Goal: Information Seeking & Learning: Learn about a topic

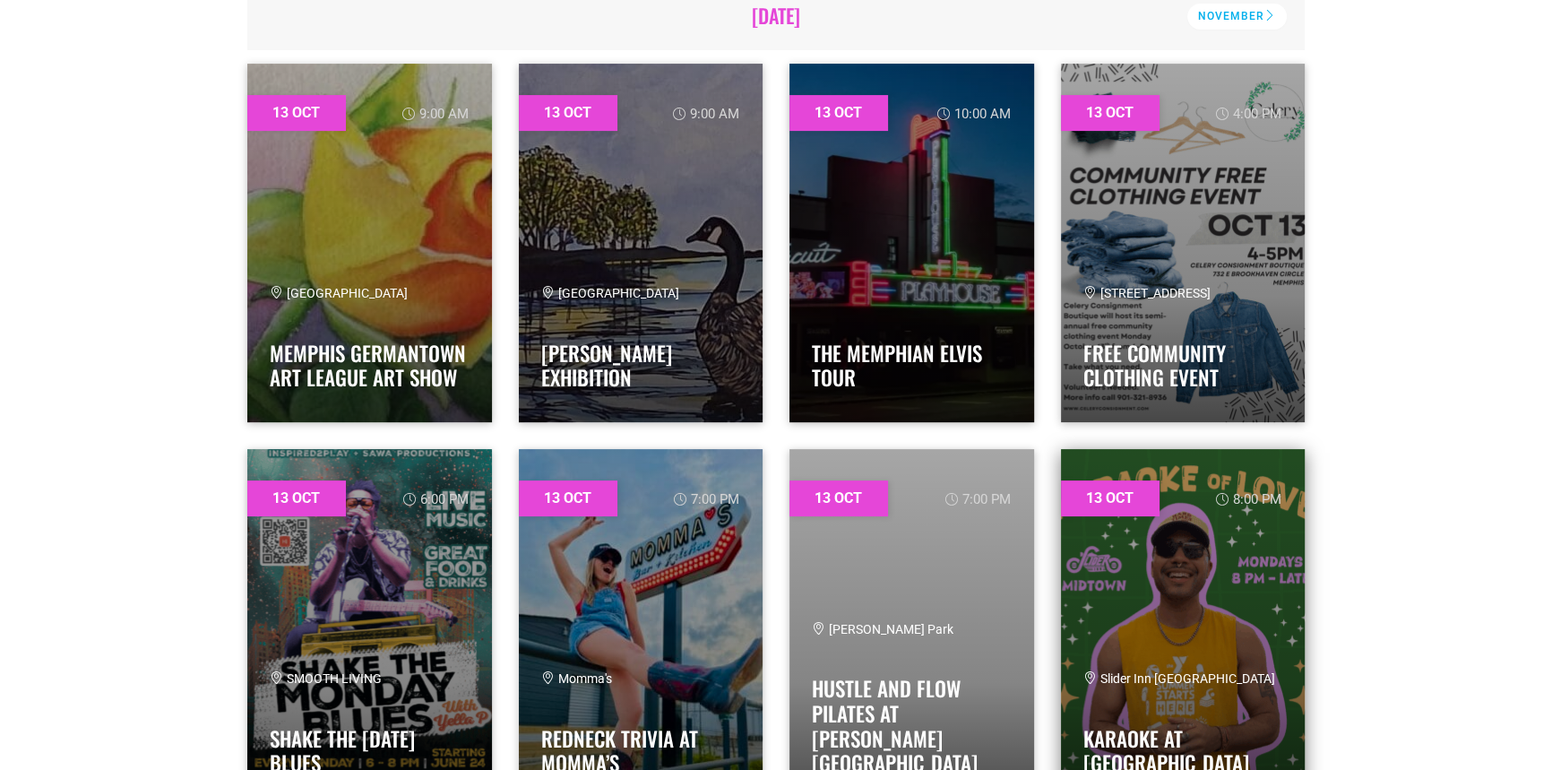
scroll to position [651, 0]
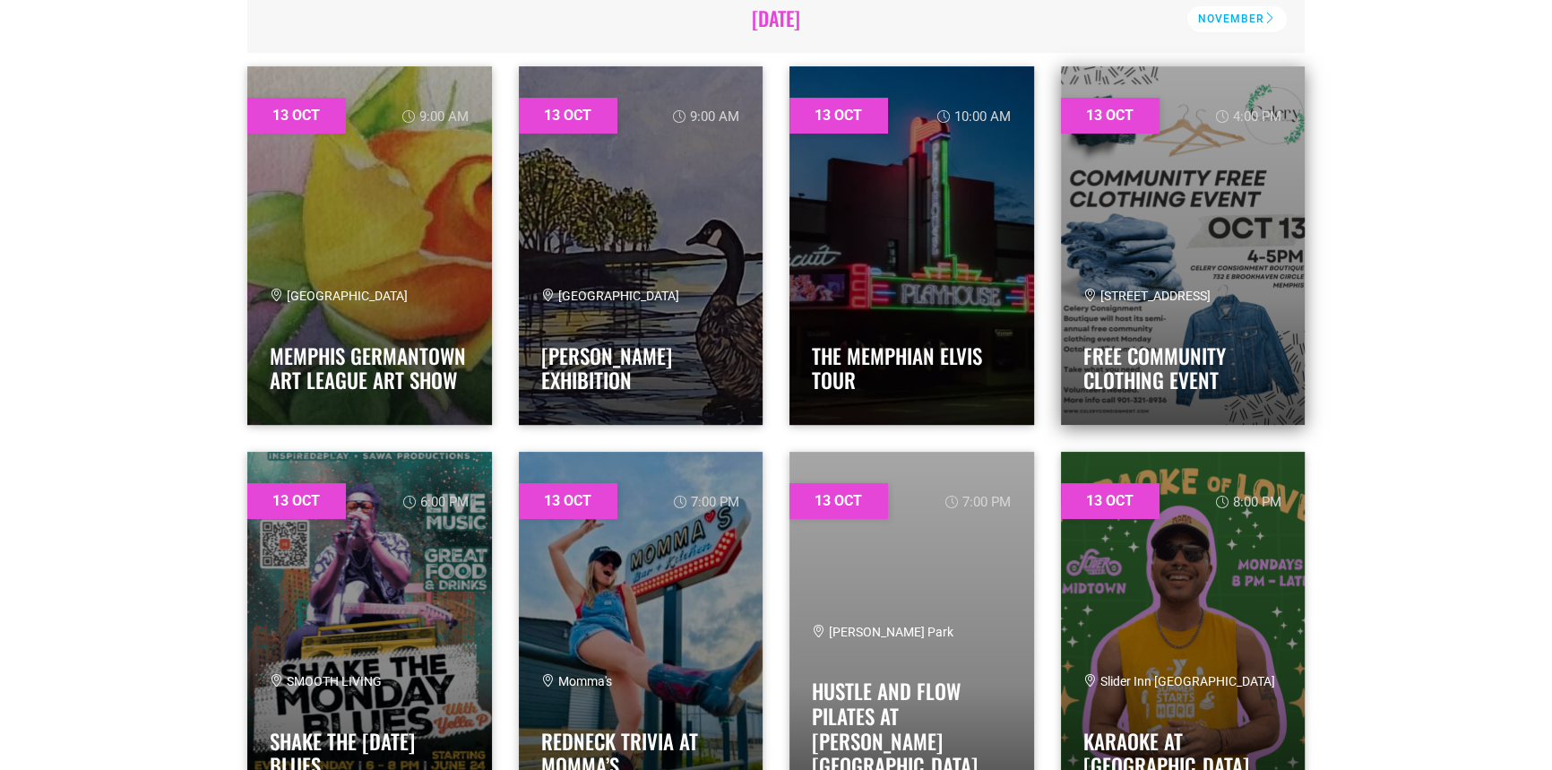
click at [1191, 289] on span "732 E Brookhaven Circle Memphis TN 38117" at bounding box center [1146, 296] width 127 height 14
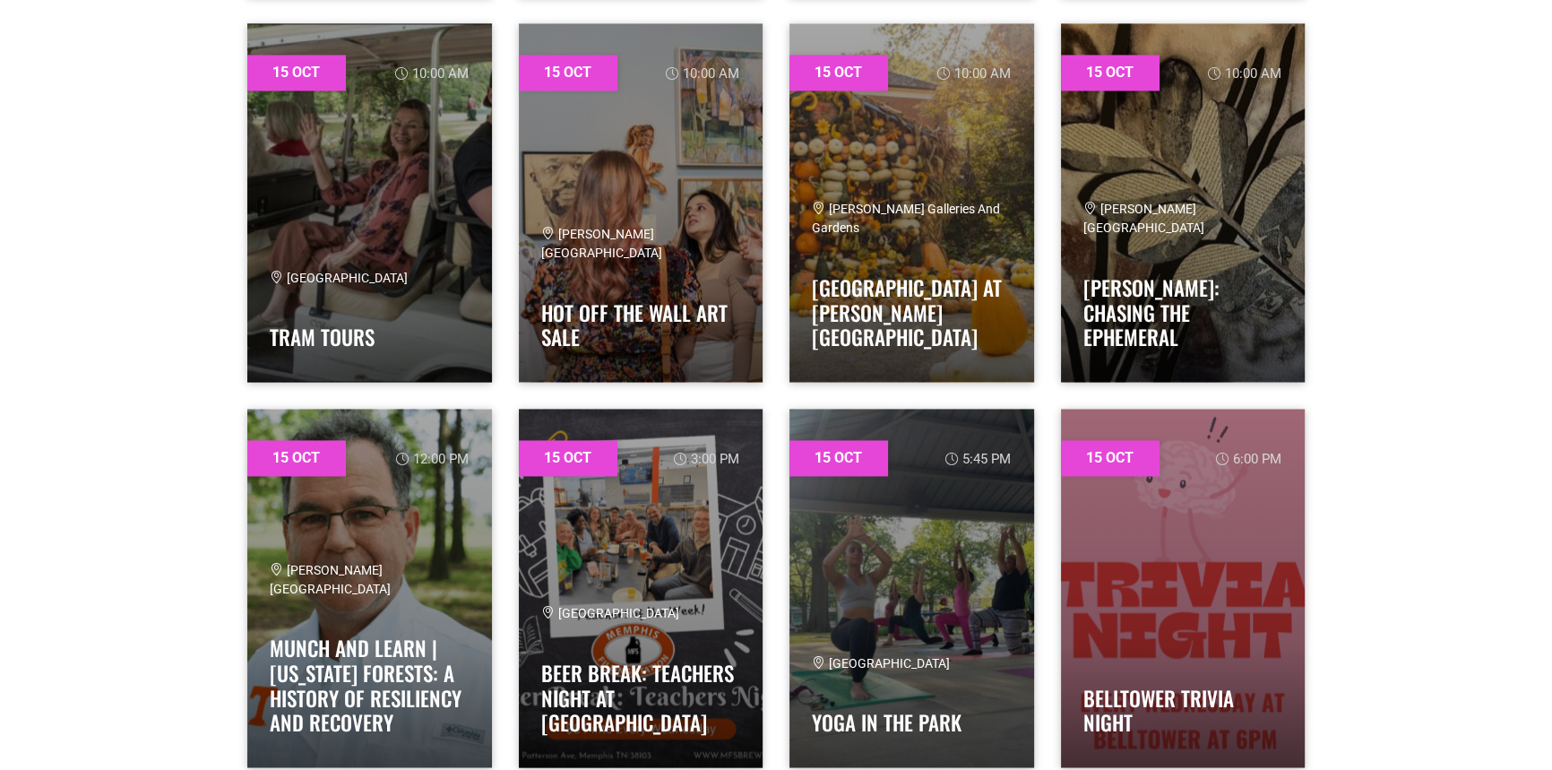
scroll to position [3421, 0]
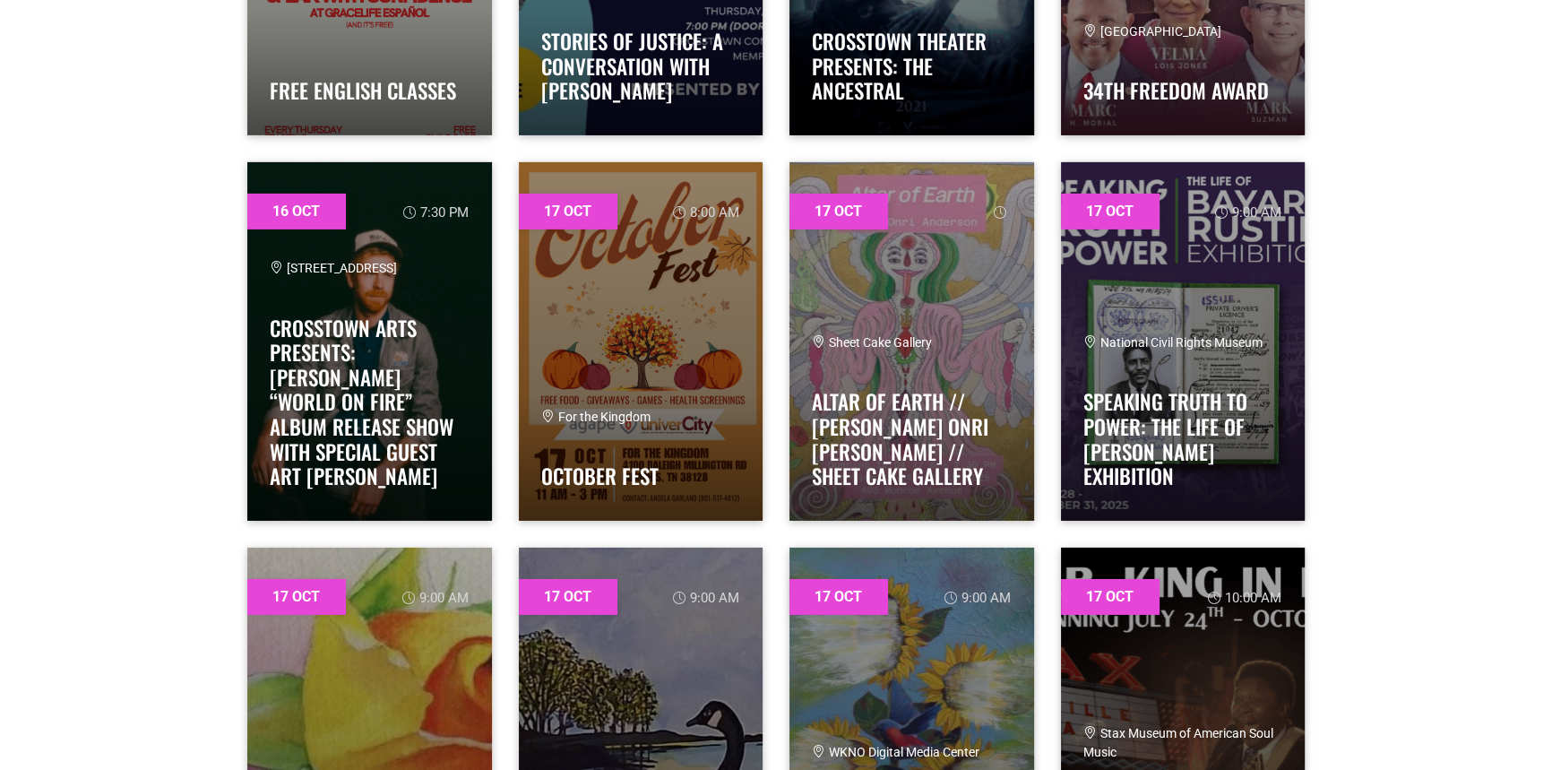
scroll to position [7493, 0]
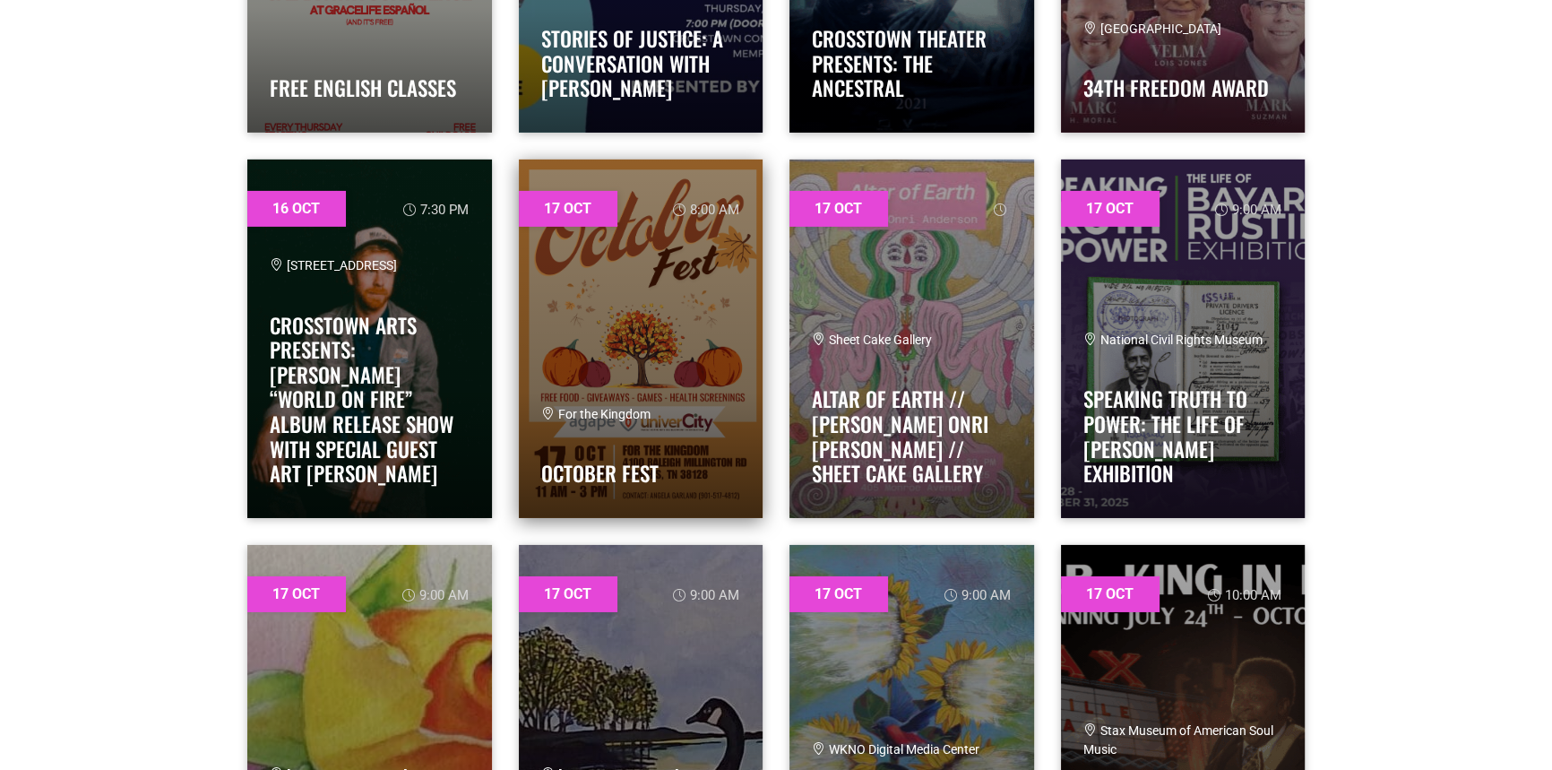
click at [645, 328] on link at bounding box center [641, 338] width 245 height 358
click at [648, 327] on link at bounding box center [641, 338] width 245 height 358
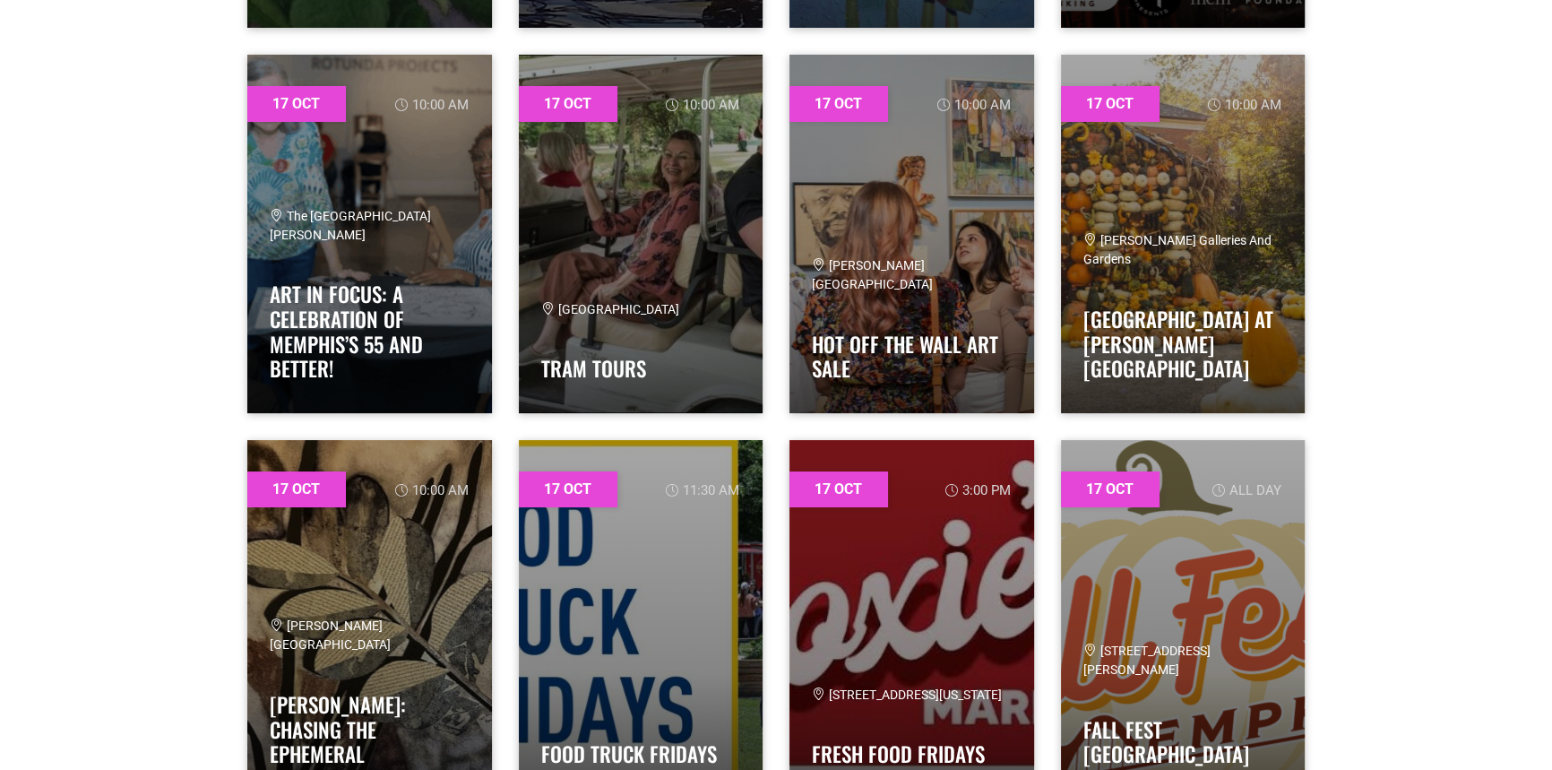
scroll to position [8389, 0]
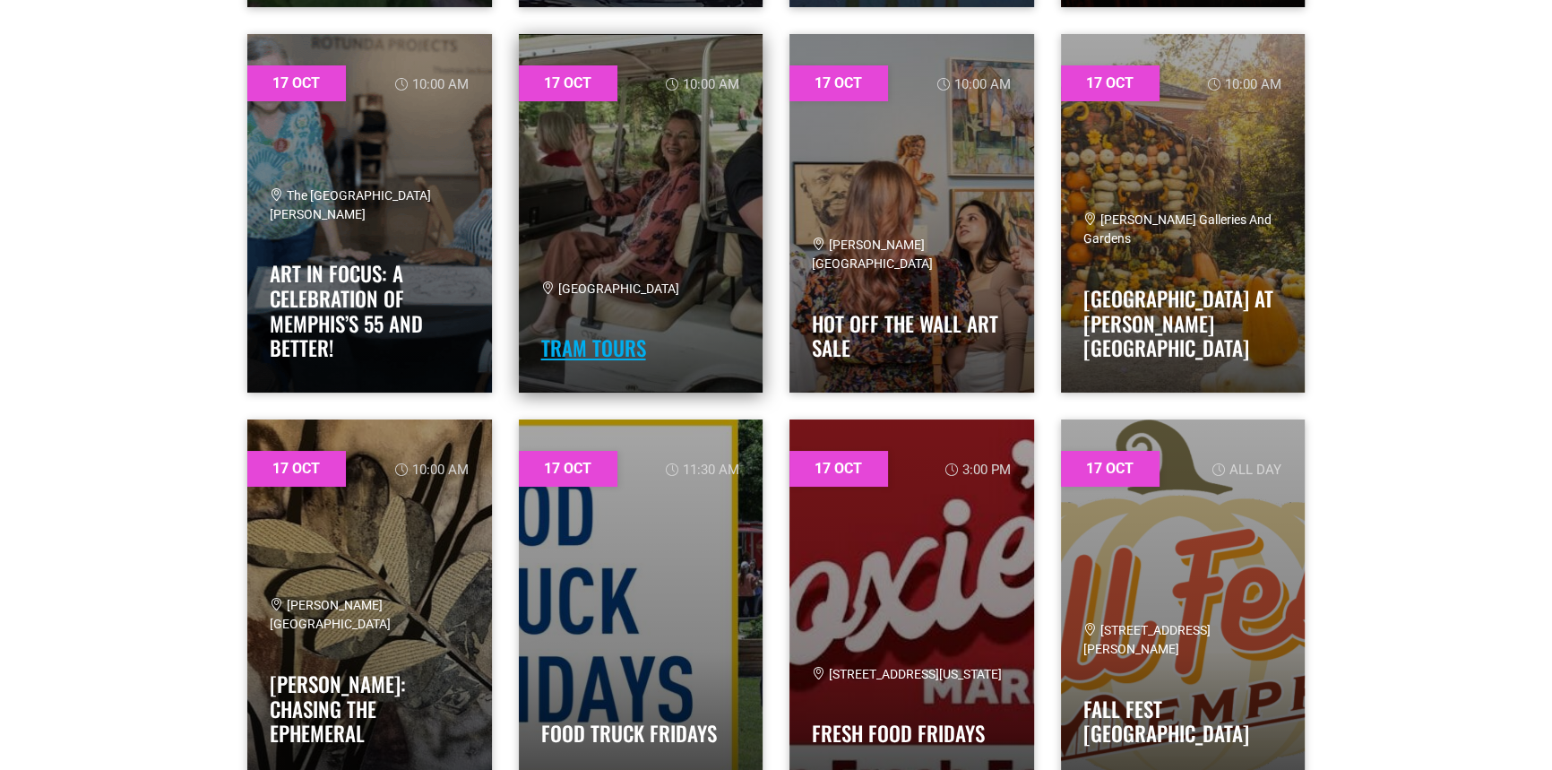
click at [580, 350] on link "Tram Tours" at bounding box center [593, 347] width 105 height 30
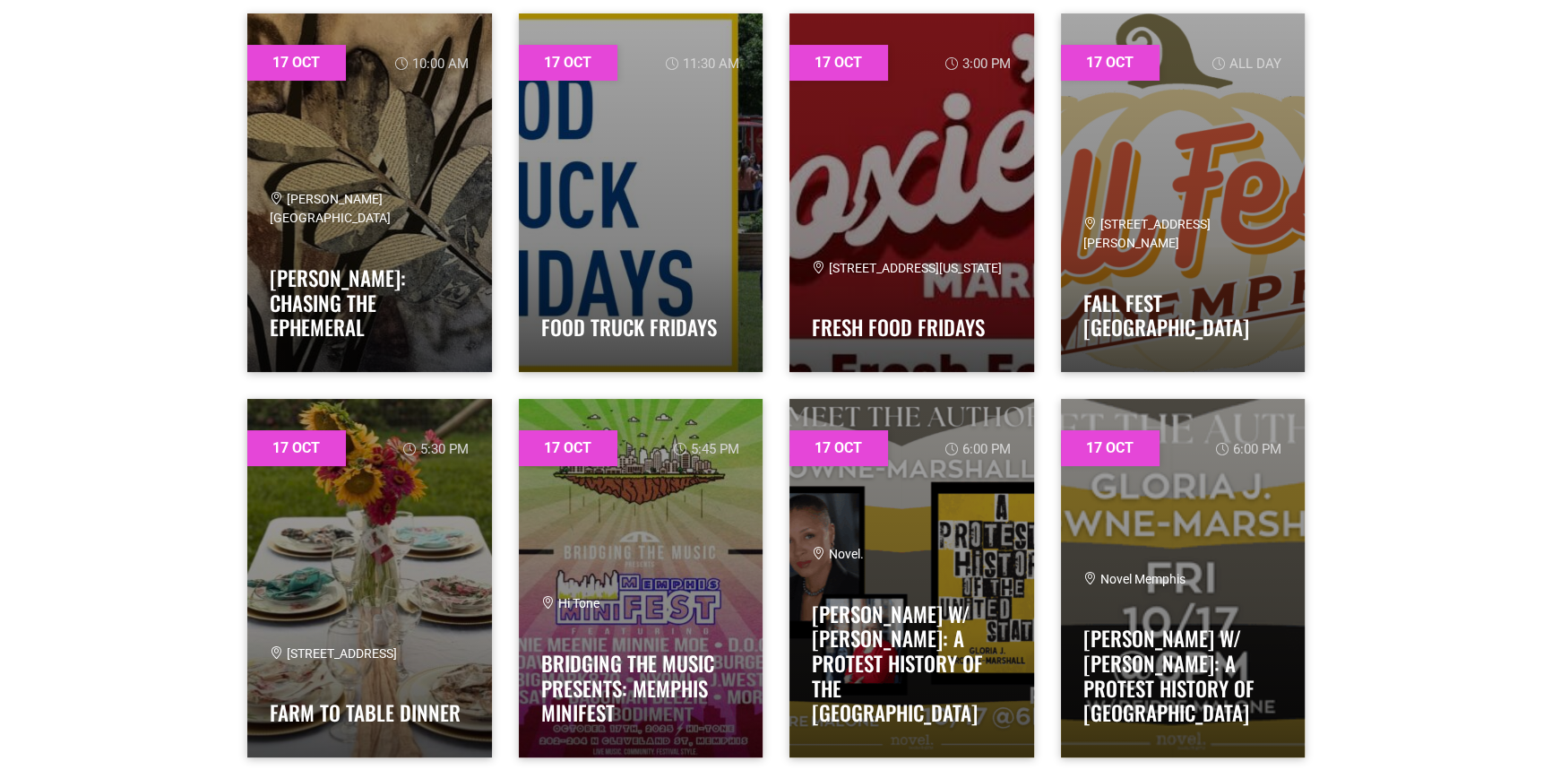
scroll to position [8797, 0]
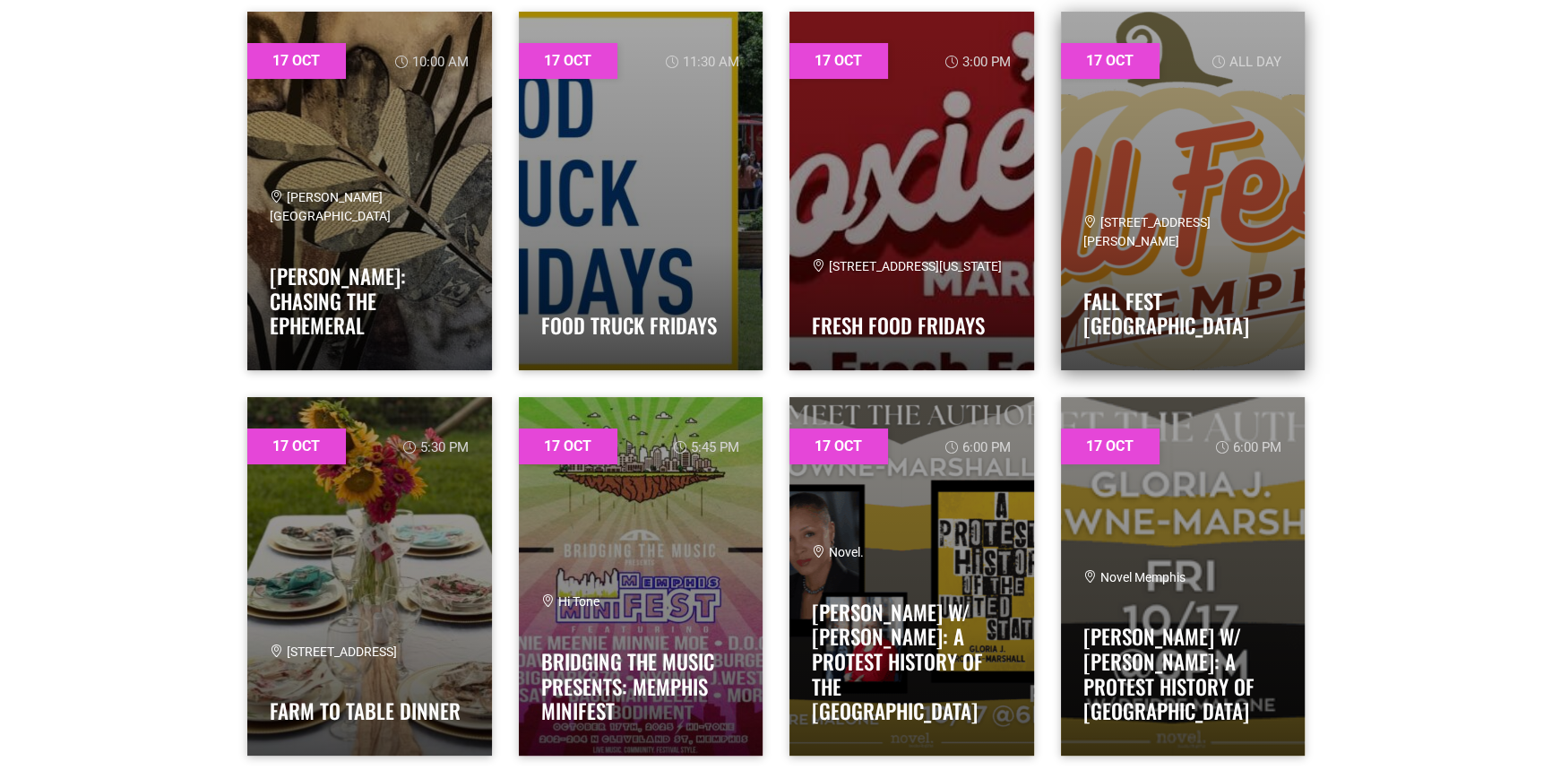
click at [1181, 248] on span "360 Bray Station Road" at bounding box center [1146, 231] width 127 height 33
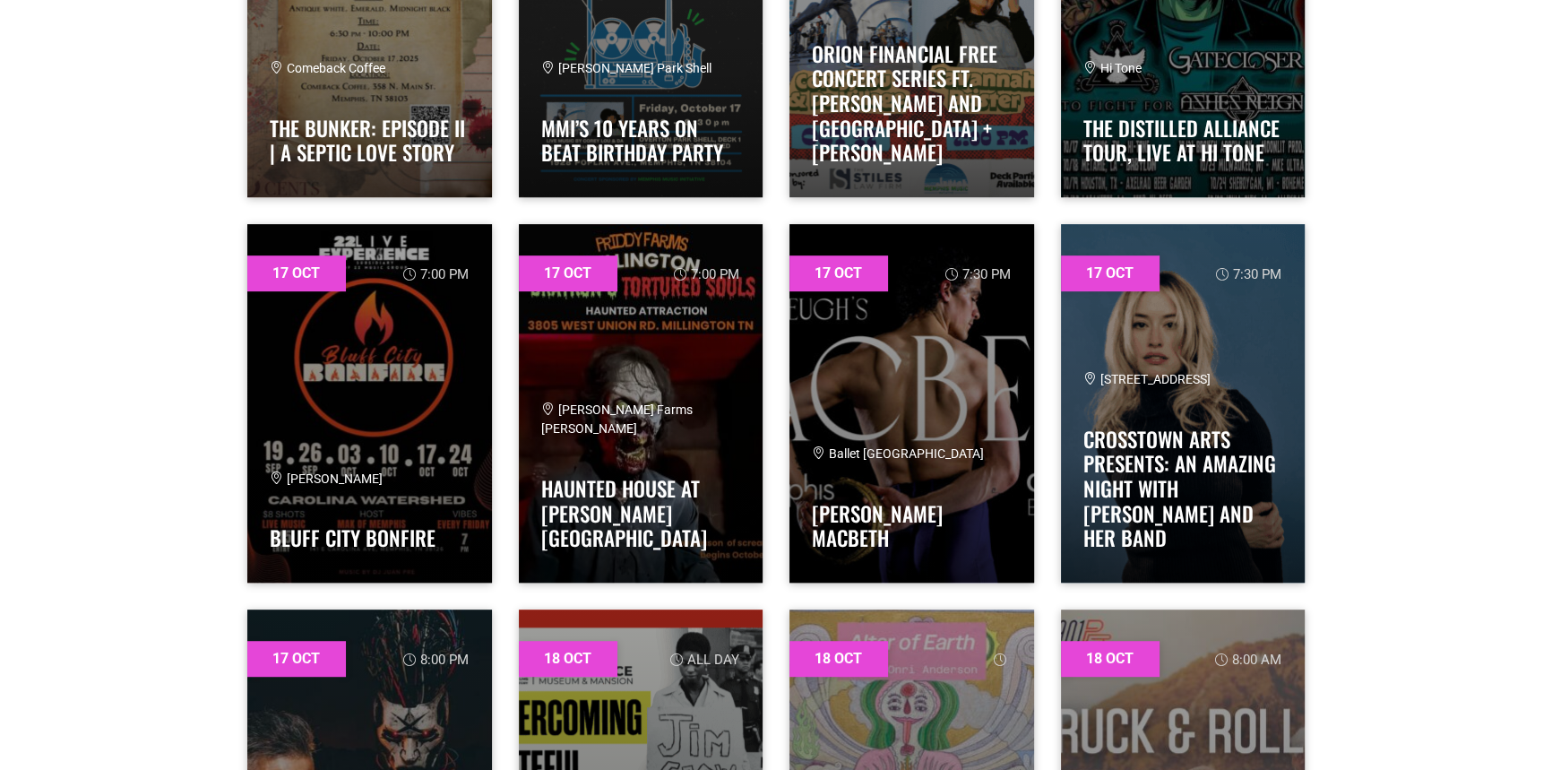
scroll to position [9774, 0]
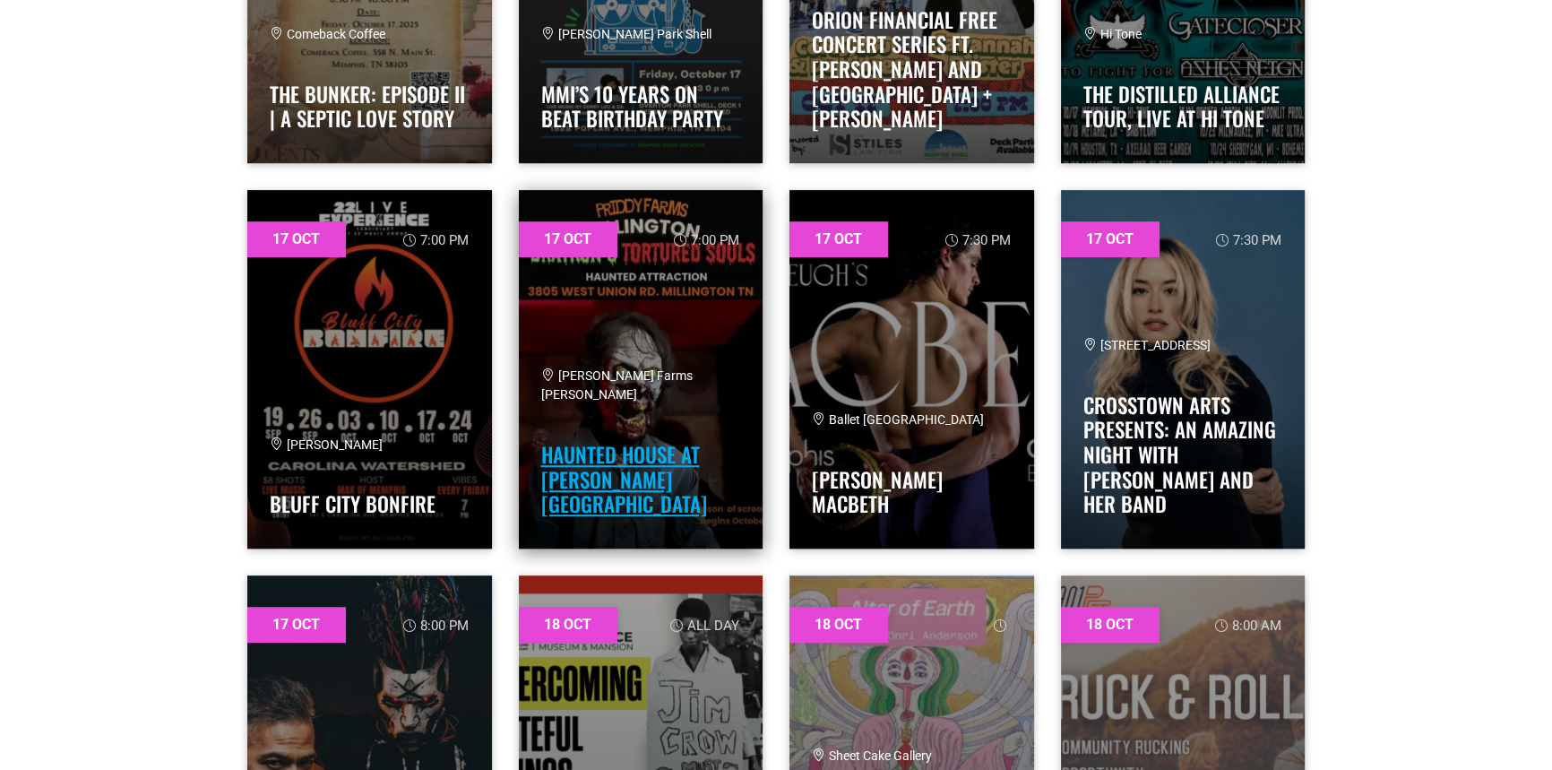
click at [607, 488] on link "Haunted House at Priddy Farms" at bounding box center [624, 479] width 166 height 80
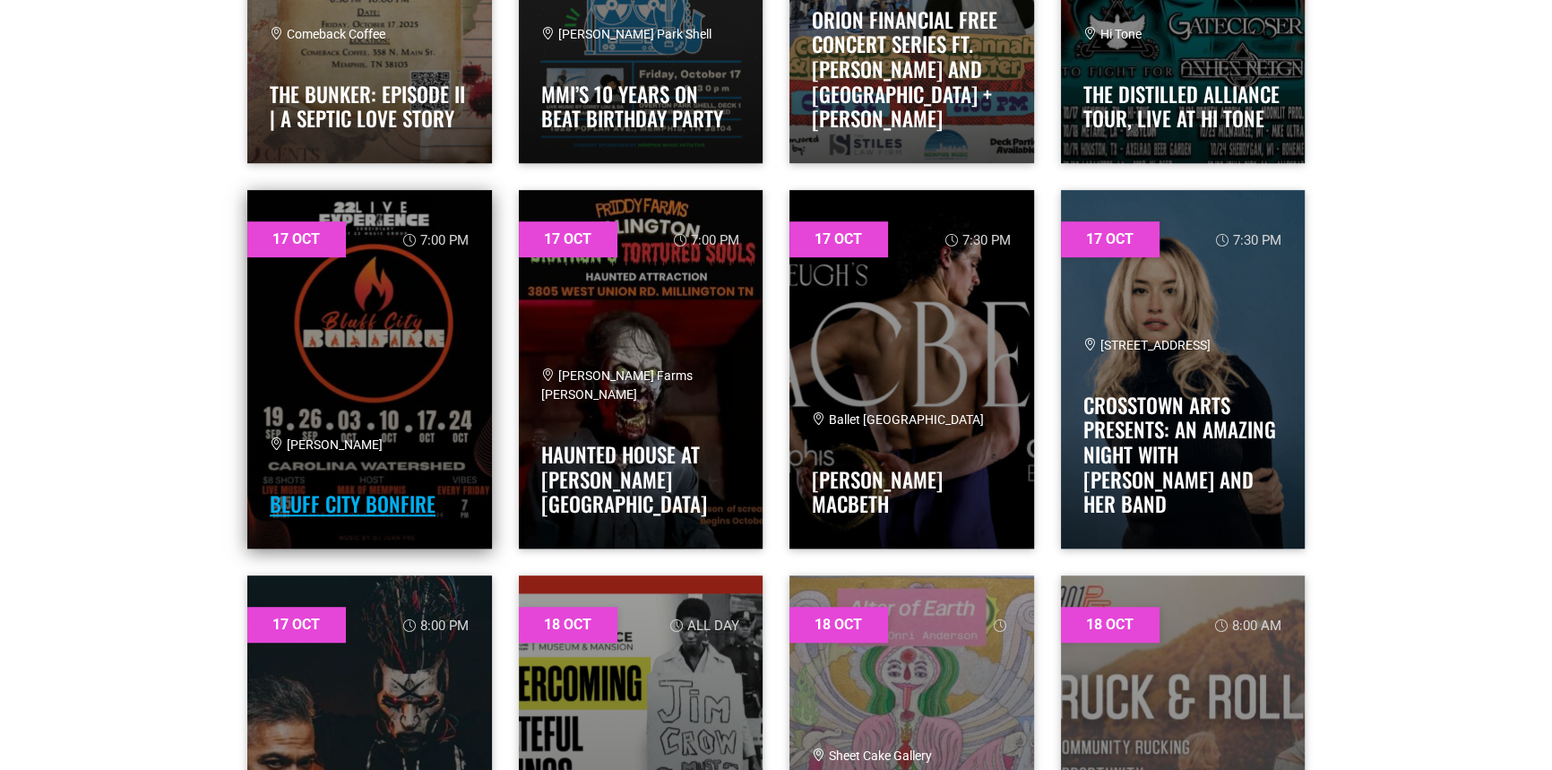
click at [326, 505] on link "Bluff City Bonfire" at bounding box center [353, 503] width 166 height 30
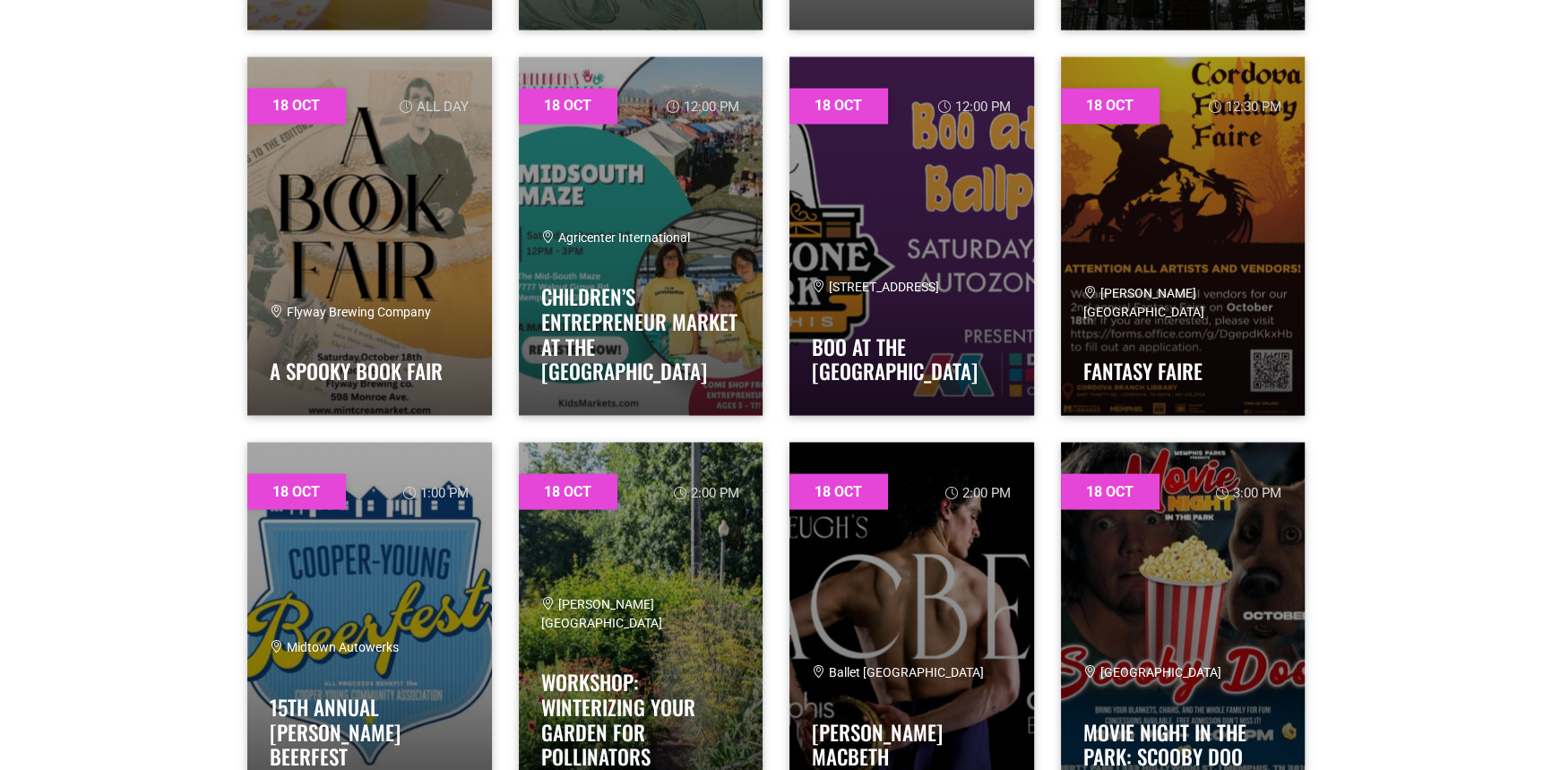
scroll to position [12576, 0]
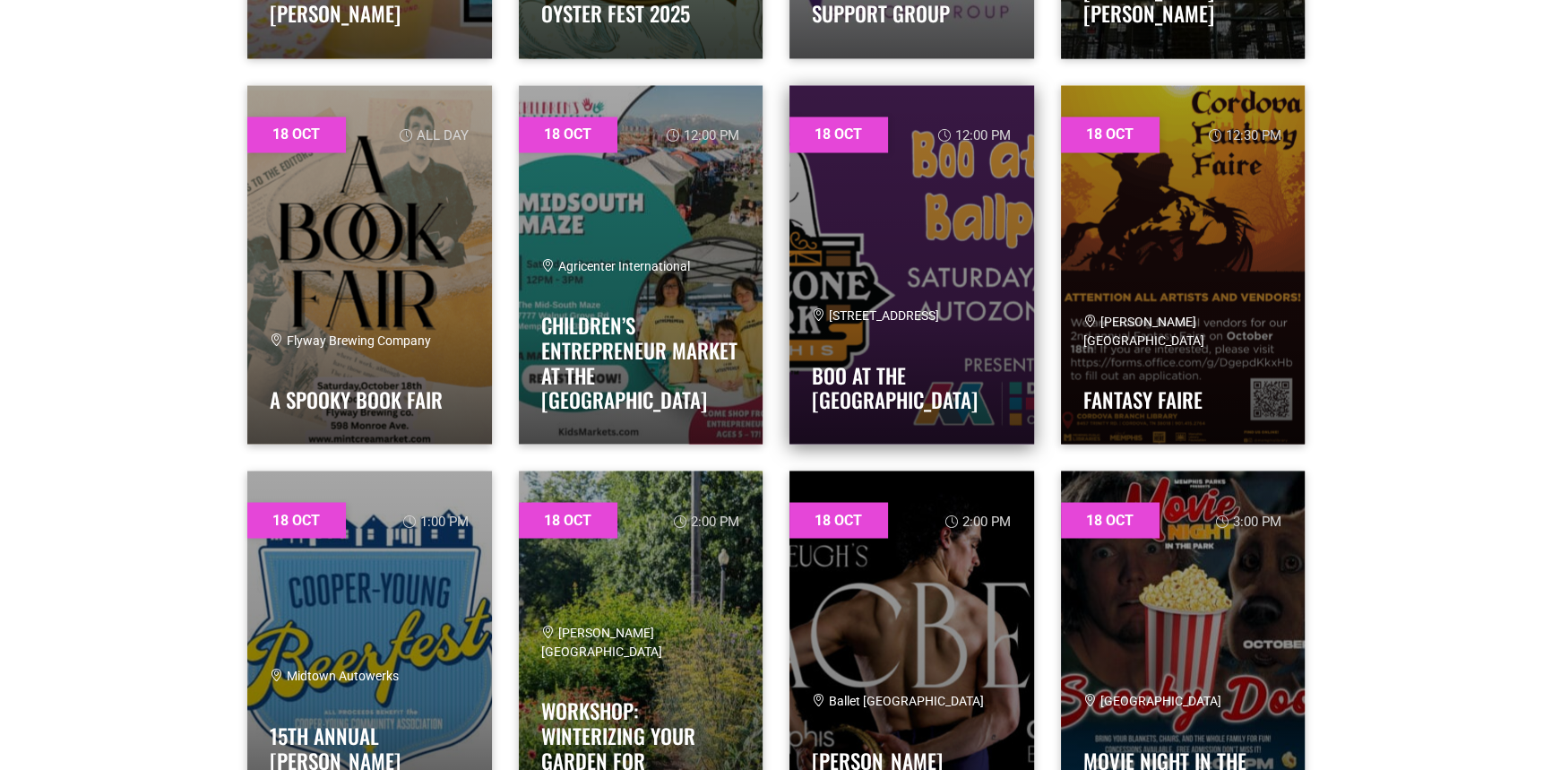
click at [859, 322] on span "198 Union Ave" at bounding box center [875, 314] width 127 height 14
click at [891, 222] on link at bounding box center [911, 264] width 245 height 358
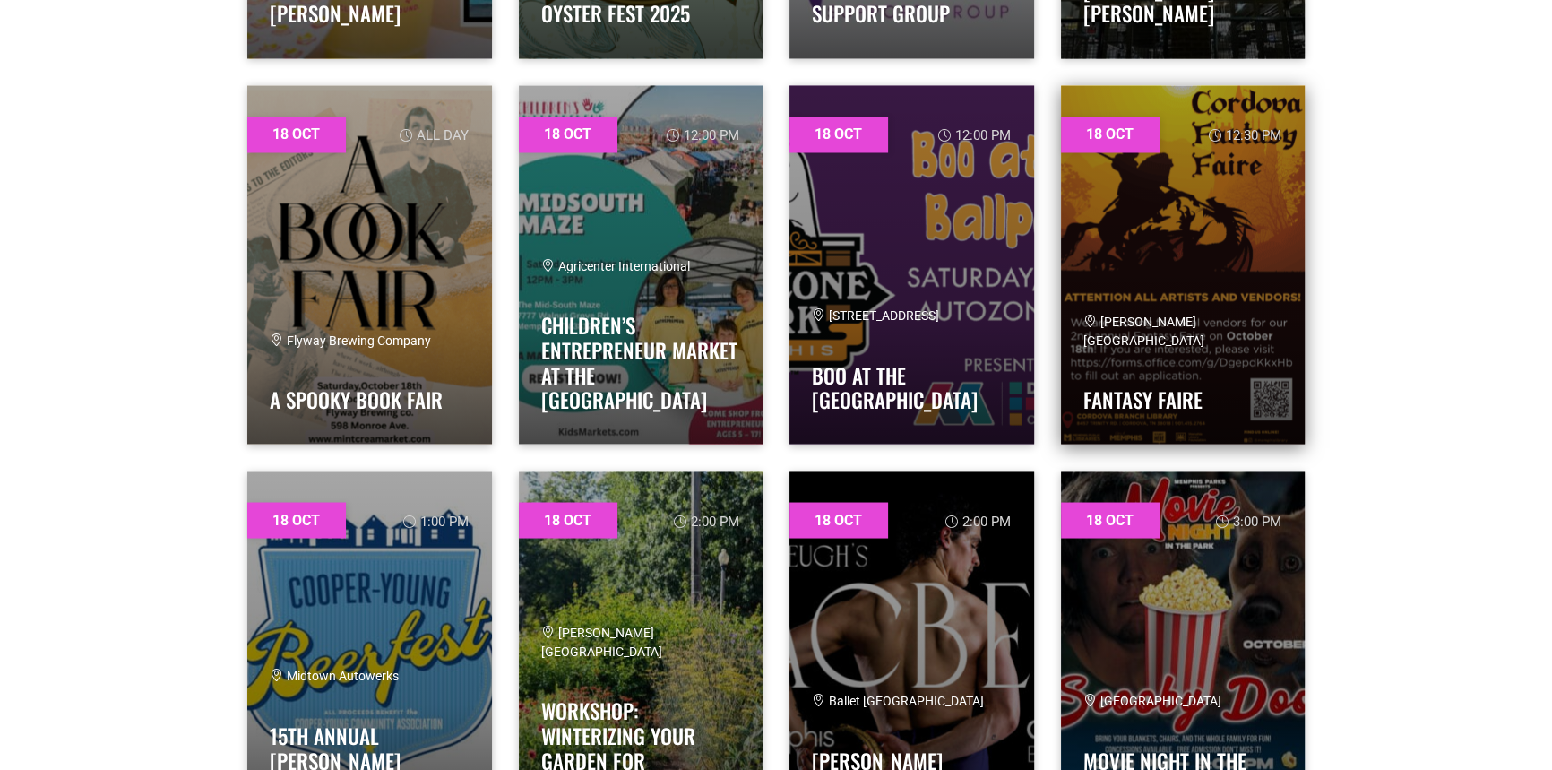
click at [1176, 251] on link at bounding box center [1183, 264] width 245 height 358
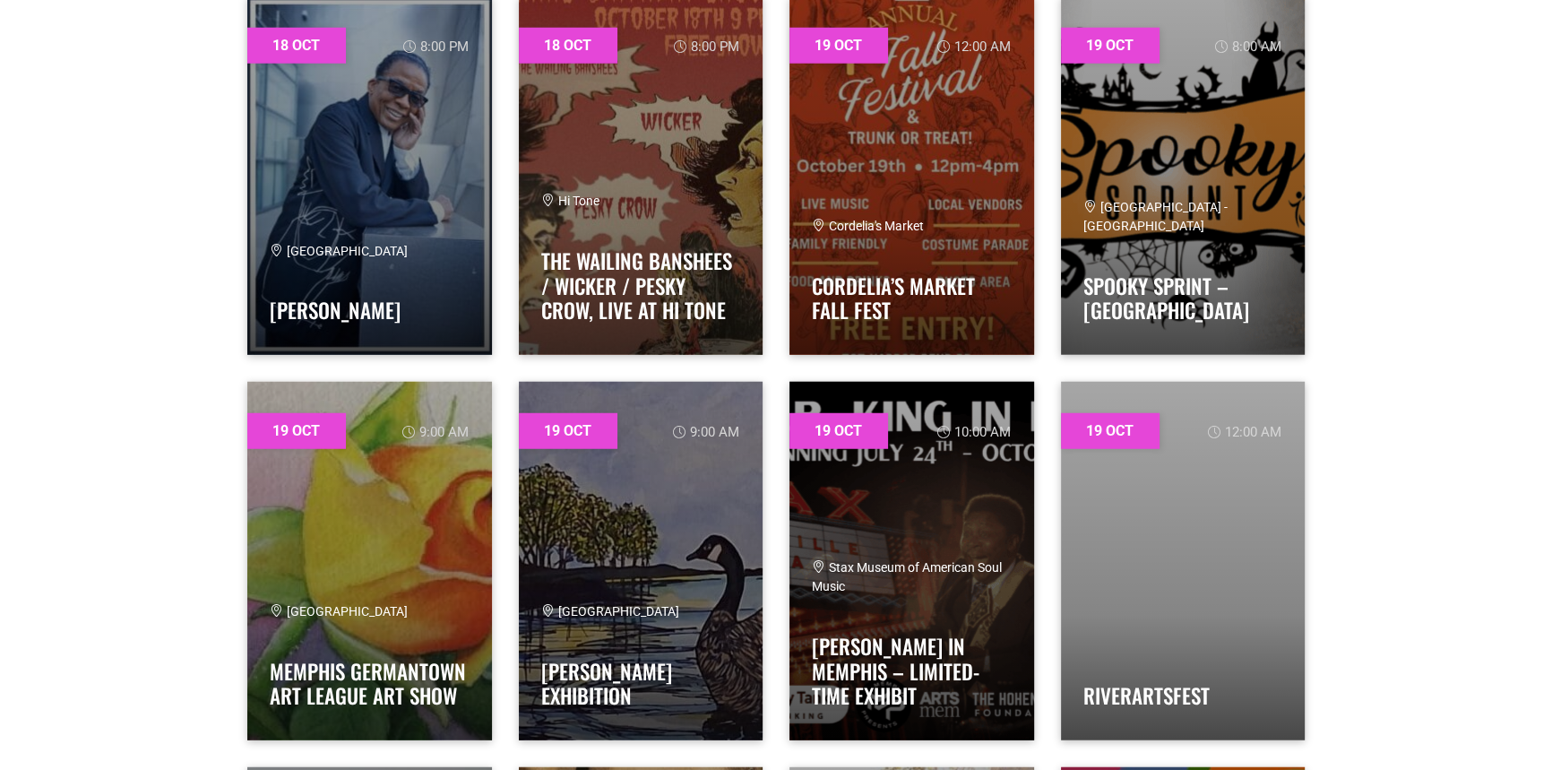
scroll to position [14563, 0]
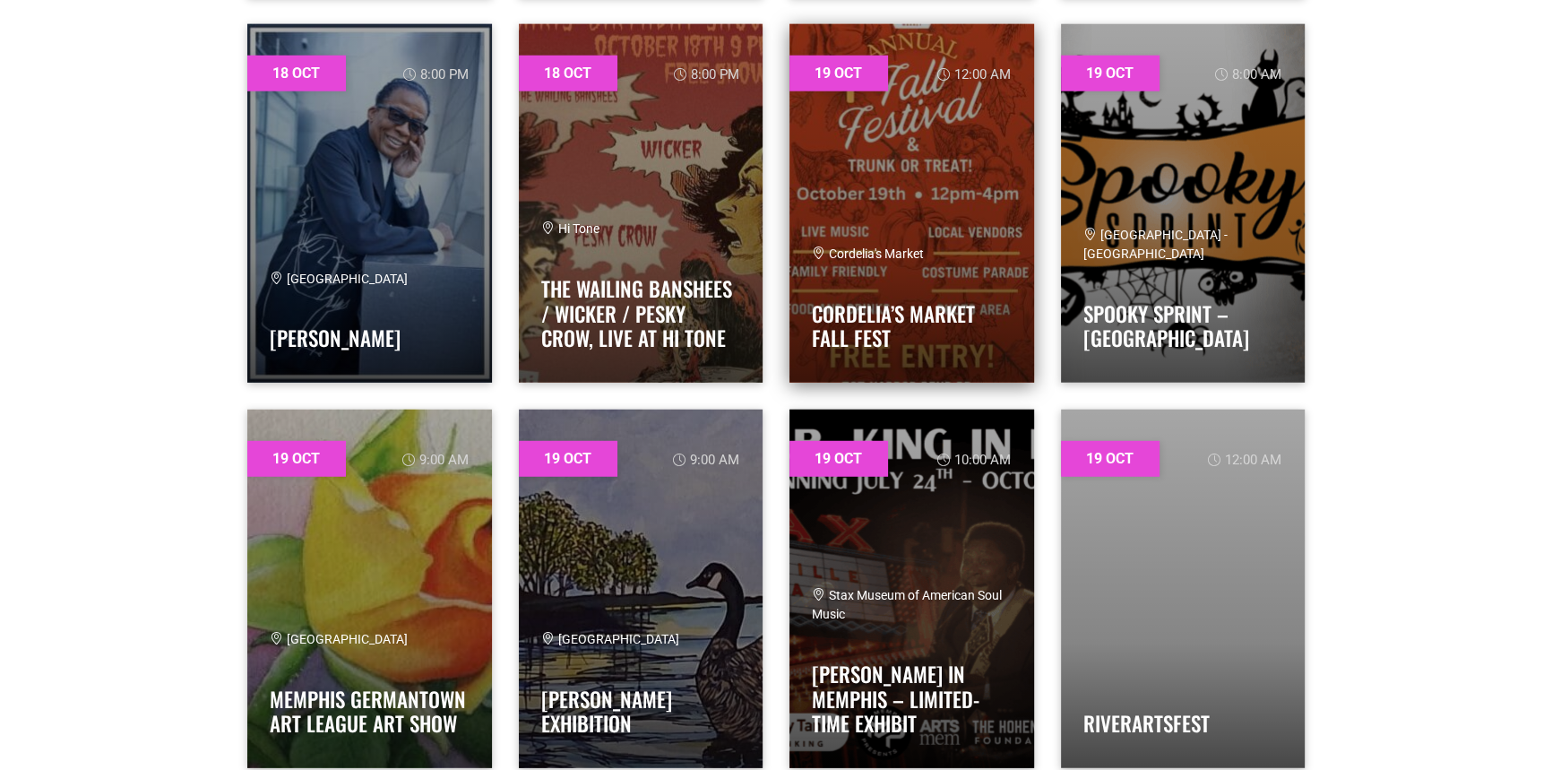
click at [969, 170] on link at bounding box center [911, 203] width 245 height 358
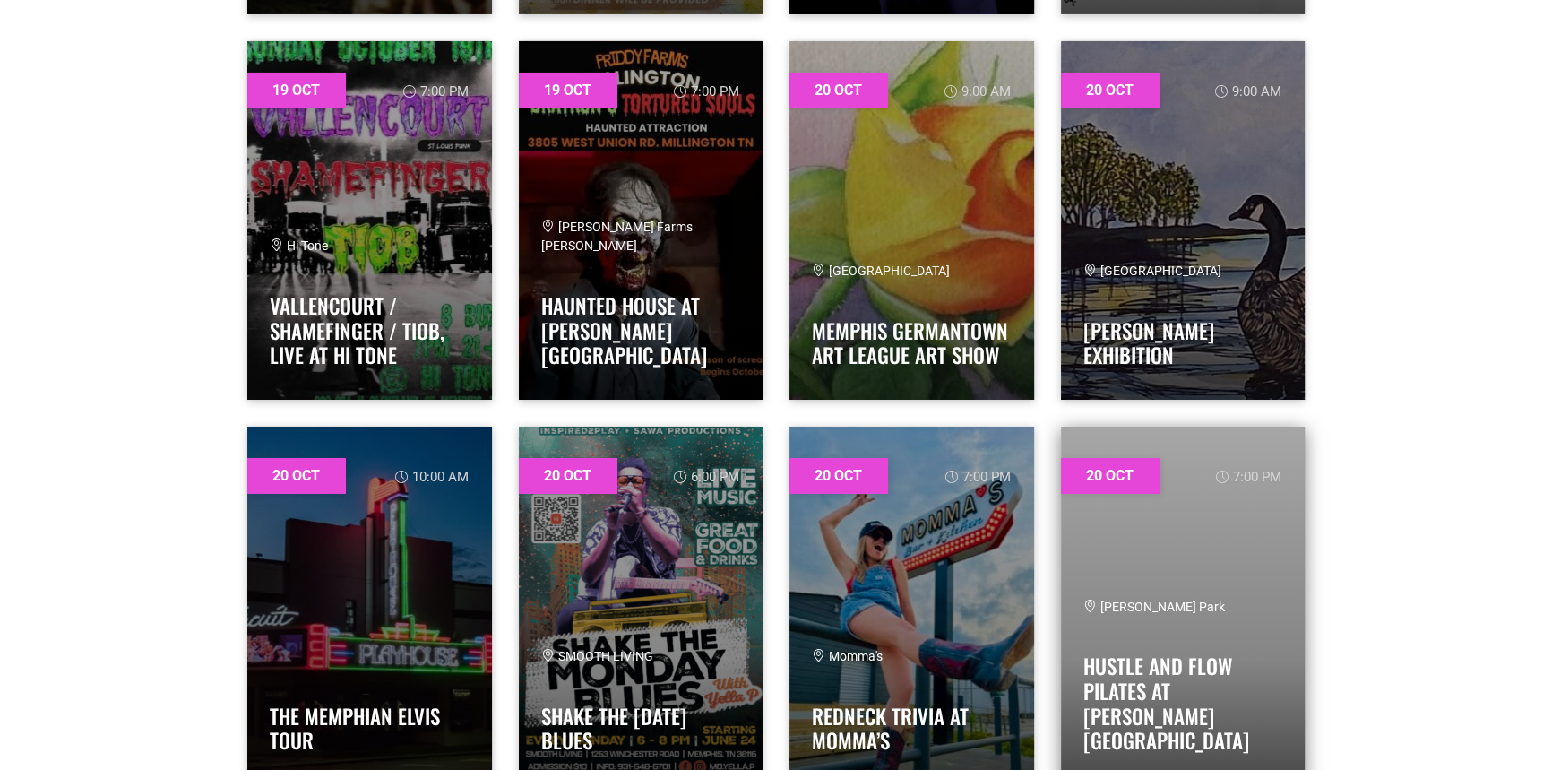
scroll to position [16355, 0]
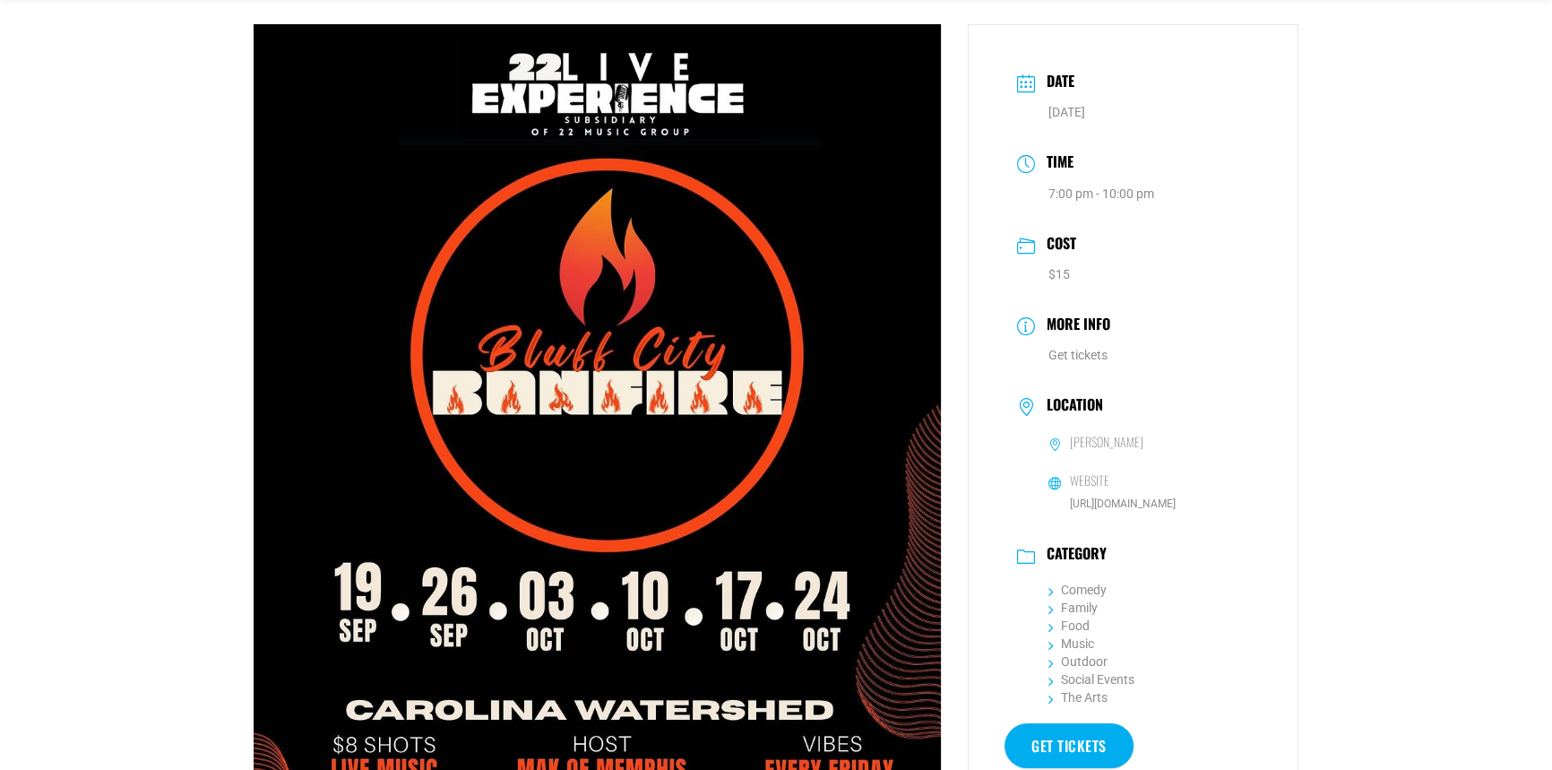
scroll to position [81, 0]
